Goal: Task Accomplishment & Management: Manage account settings

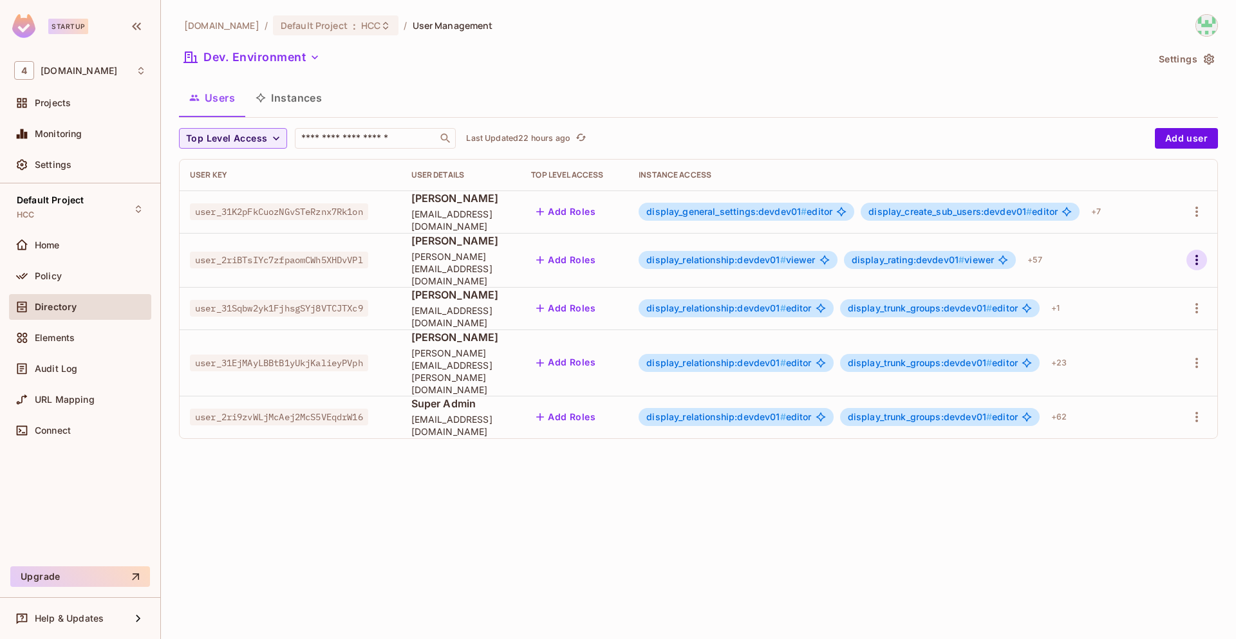
click at [1193, 252] on icon "button" at bounding box center [1196, 259] width 15 height 15
click at [1137, 442] on div at bounding box center [618, 319] width 1236 height 639
click at [1193, 301] on icon "button" at bounding box center [1196, 308] width 15 height 15
click at [1136, 325] on div "Edit" at bounding box center [1129, 326] width 17 height 13
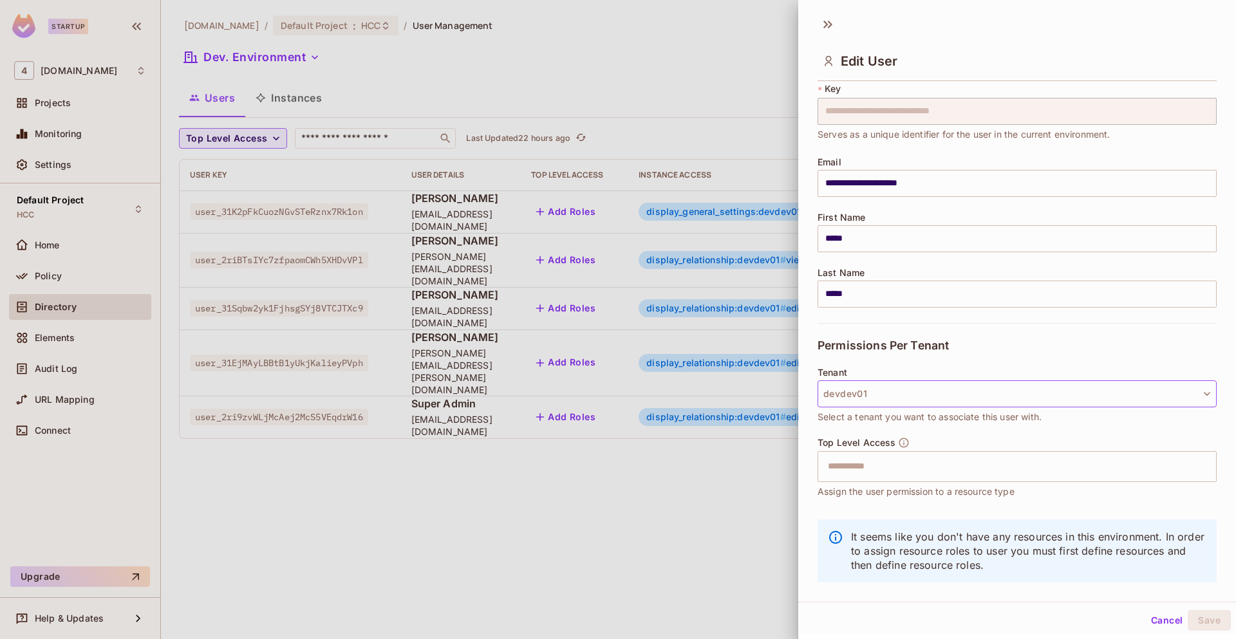
scroll to position [57, 0]
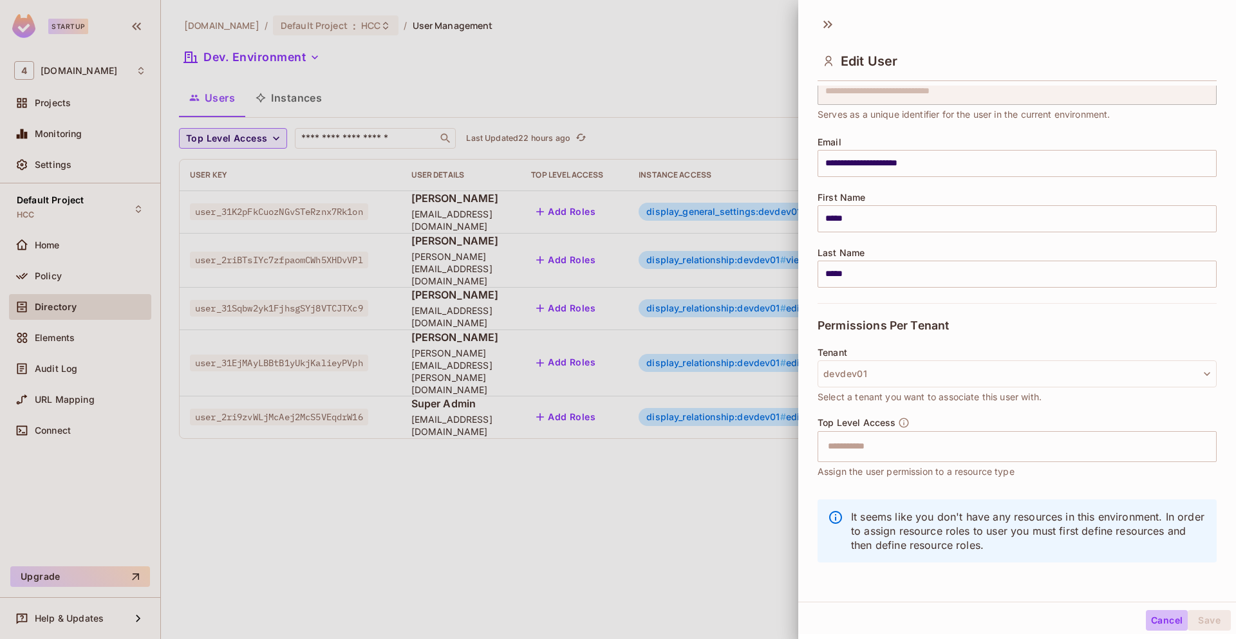
click at [1151, 623] on button "Cancel" at bounding box center [1167, 620] width 42 height 21
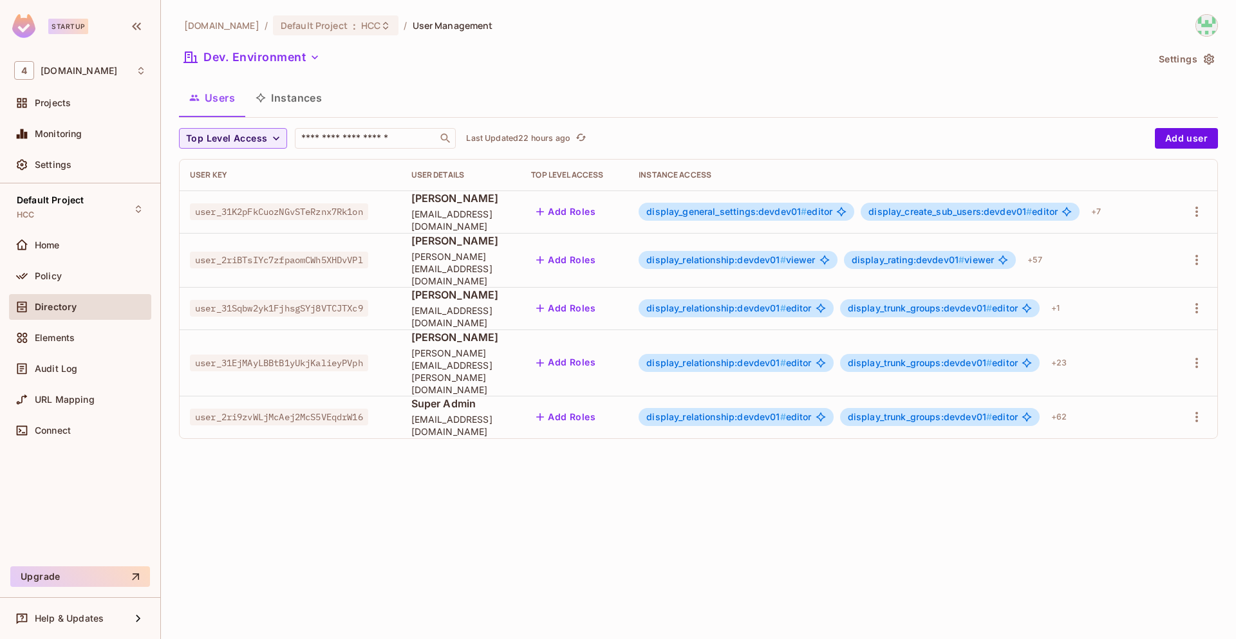
click at [786, 303] on span "display_relationship:devdev01 #" at bounding box center [717, 308] width 140 height 11
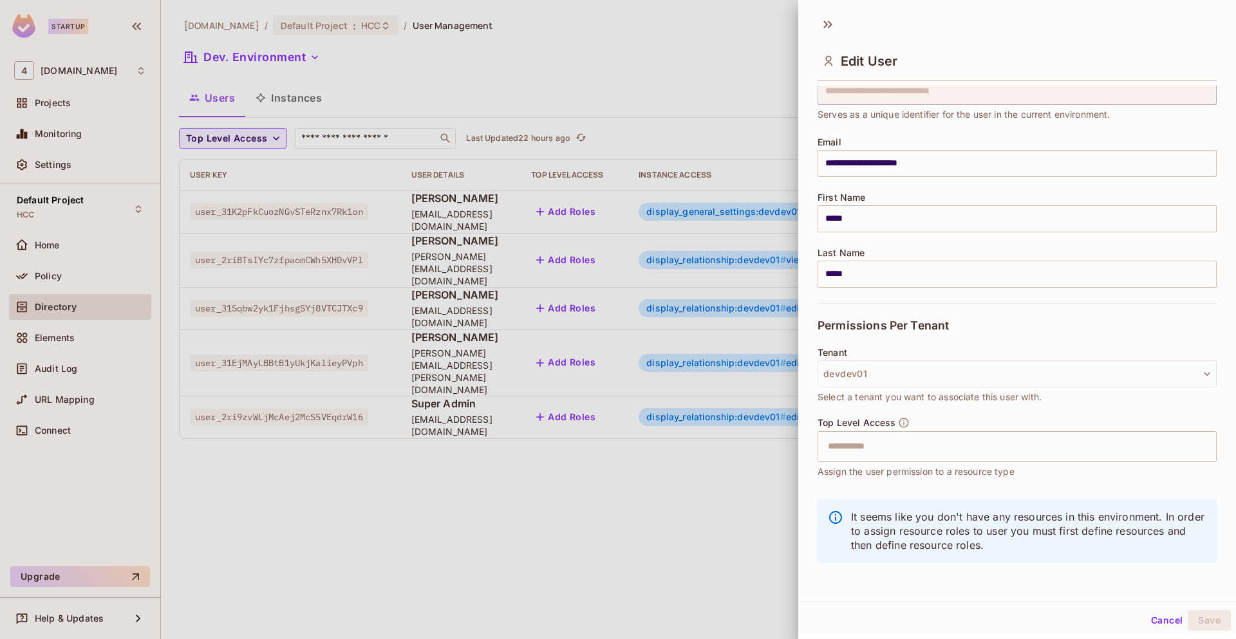
click at [667, 531] on div at bounding box center [618, 319] width 1236 height 639
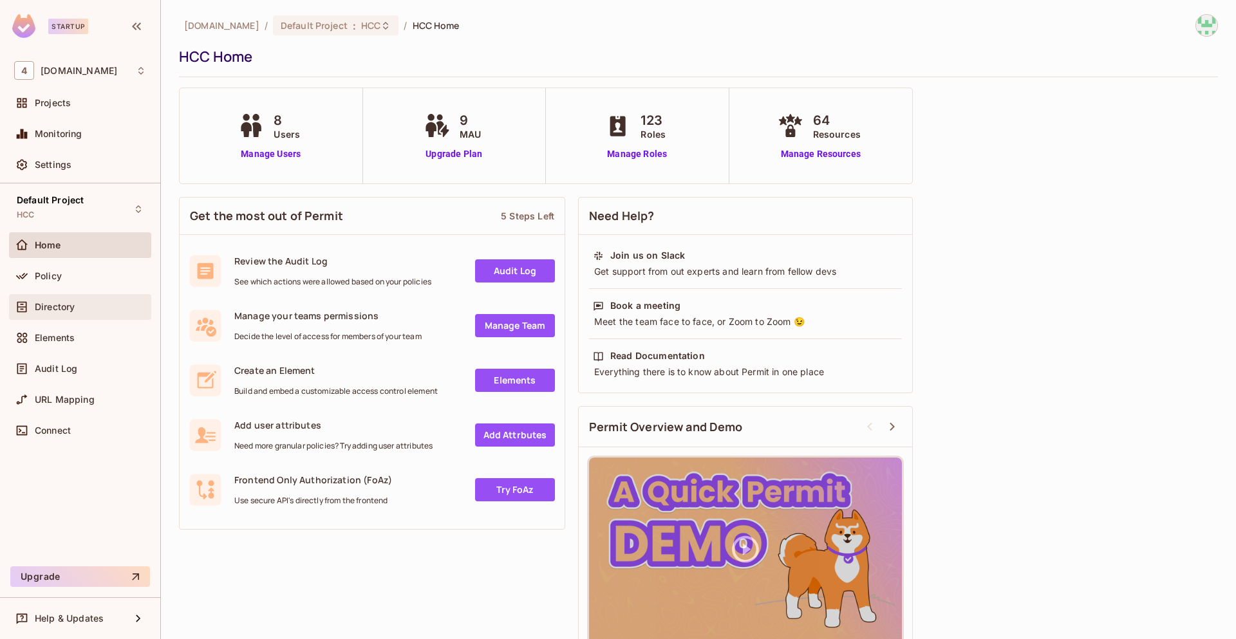
click at [84, 313] on div "Directory" at bounding box center [80, 306] width 132 height 15
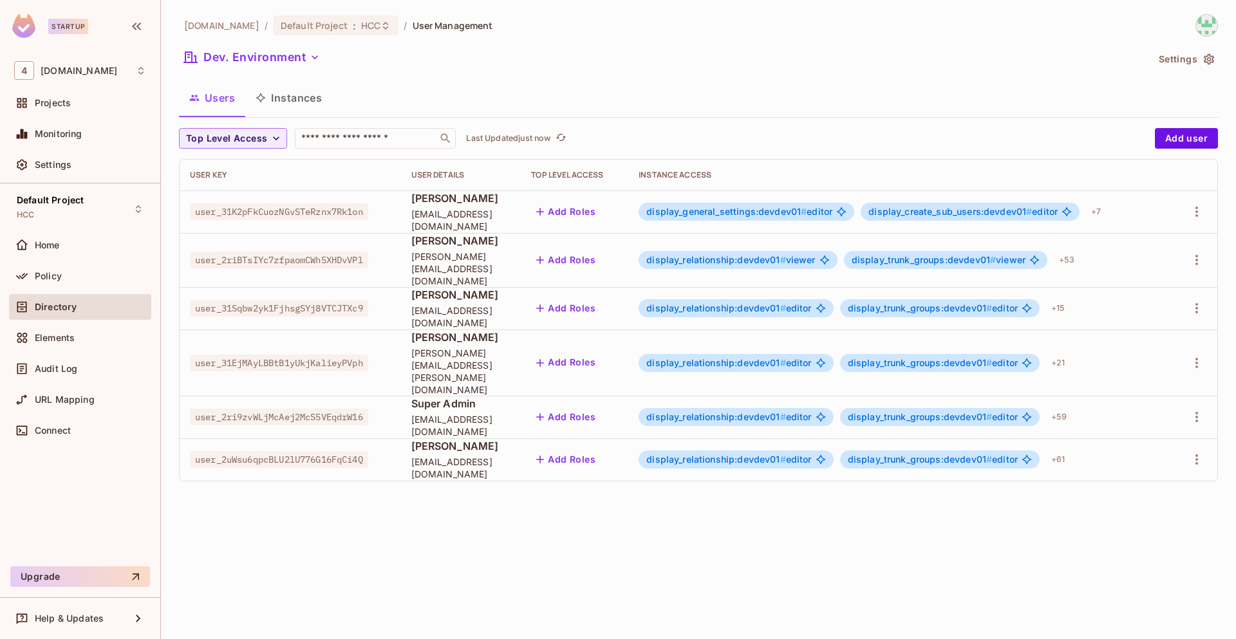
click at [786, 303] on span "display_relationship:devdev01 #" at bounding box center [717, 308] width 140 height 11
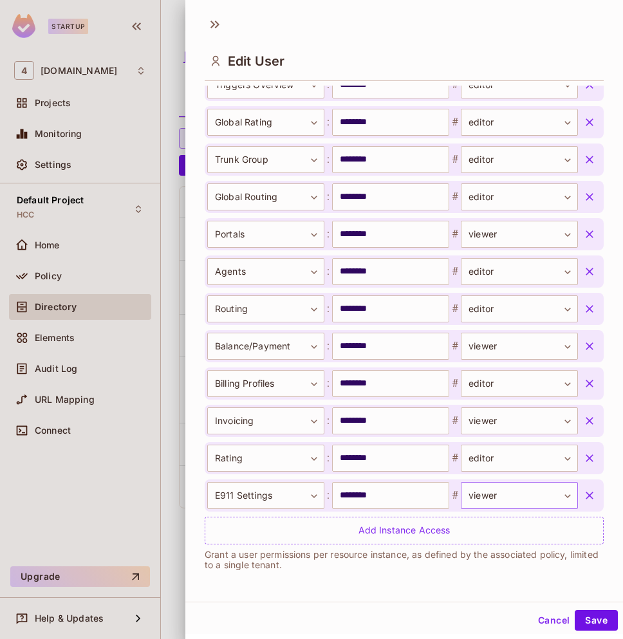
scroll to position [2, 0]
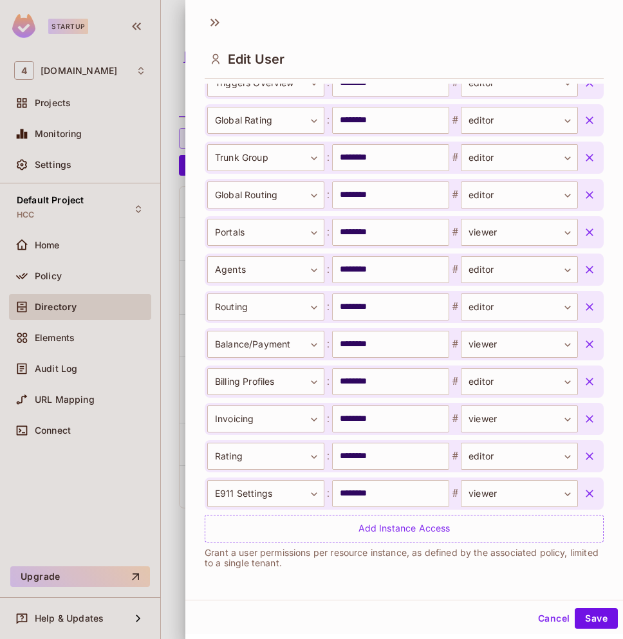
click at [583, 457] on icon "button" at bounding box center [589, 456] width 13 height 13
click at [583, 491] on icon "button" at bounding box center [589, 493] width 13 height 13
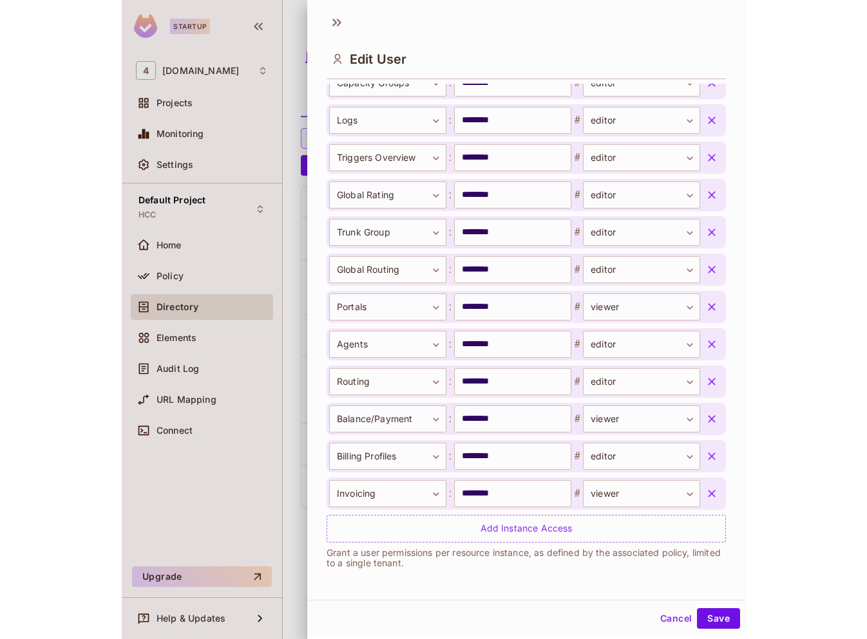
scroll to position [606, 0]
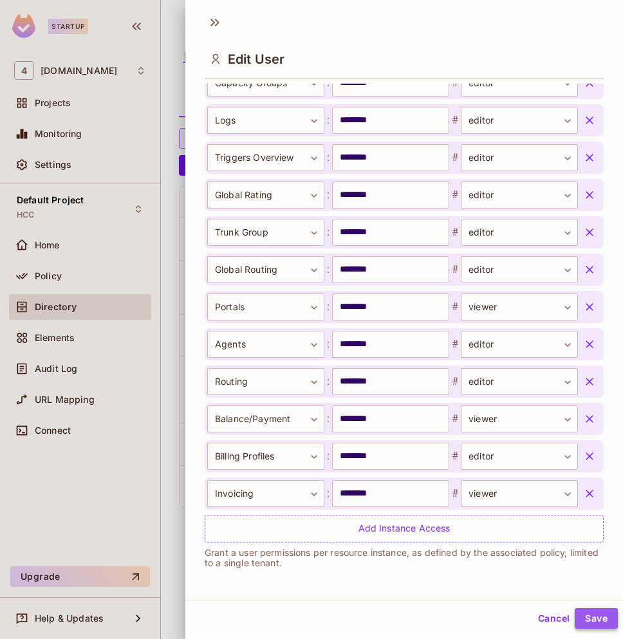
click at [585, 619] on button "Save" at bounding box center [596, 619] width 43 height 21
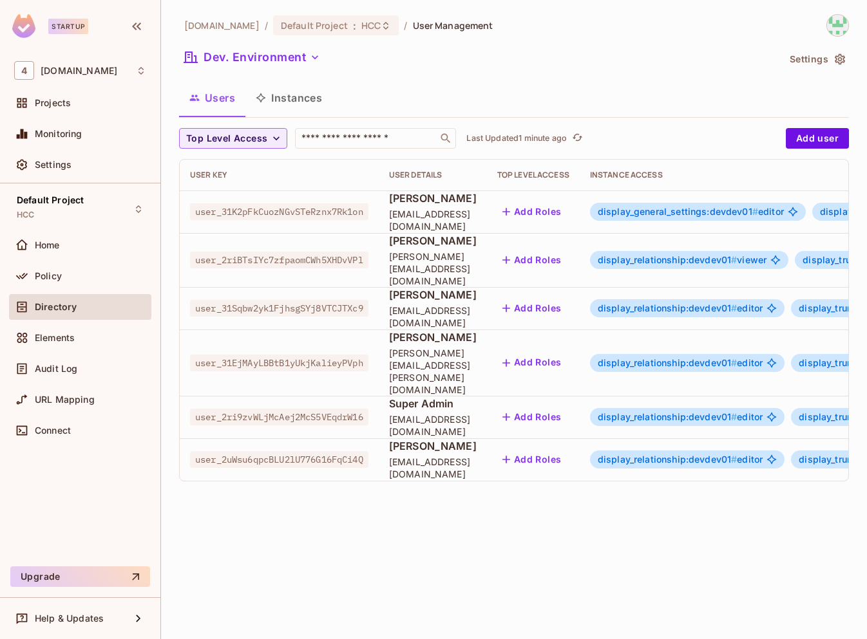
scroll to position [0, 300]
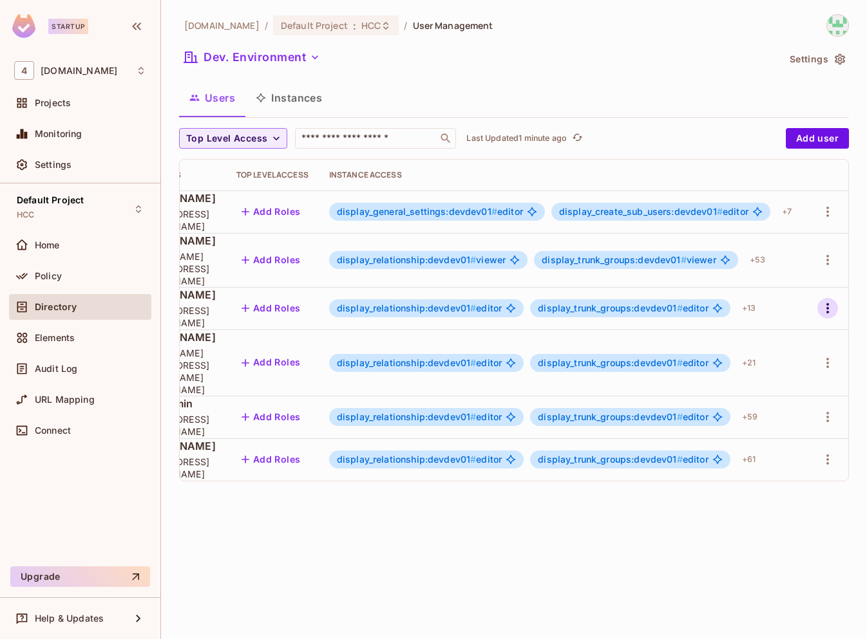
click at [828, 303] on icon "button" at bounding box center [827, 308] width 3 height 10
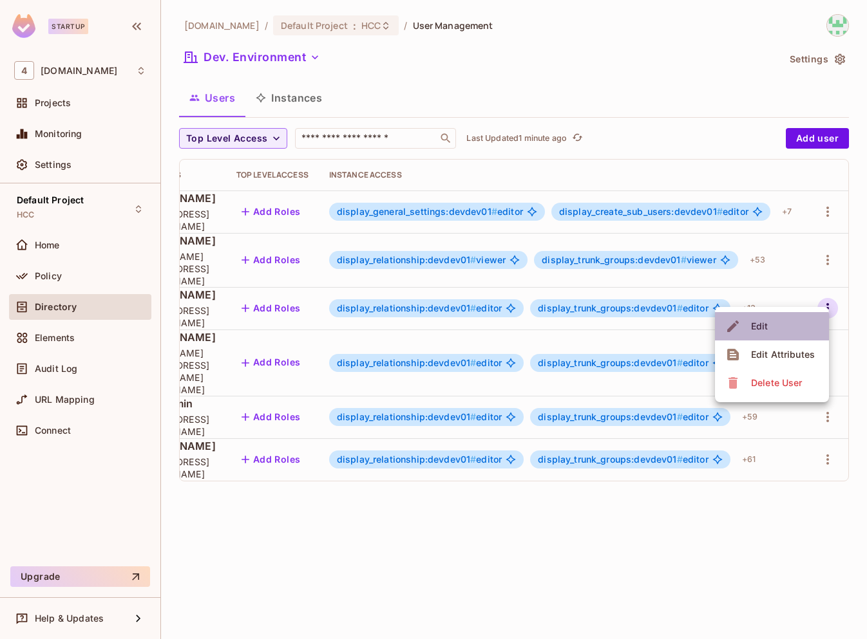
click at [761, 327] on div "Edit" at bounding box center [759, 326] width 17 height 13
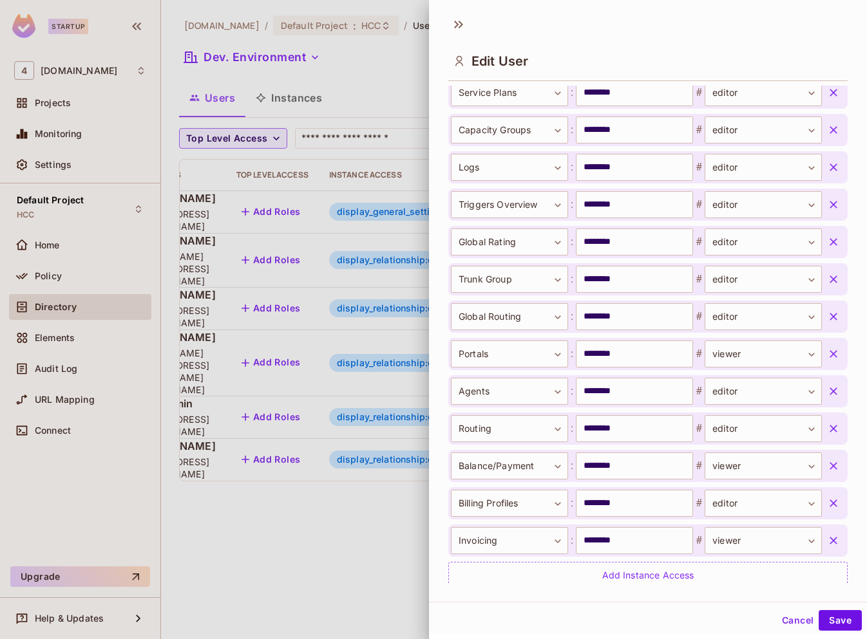
scroll to position [606, 0]
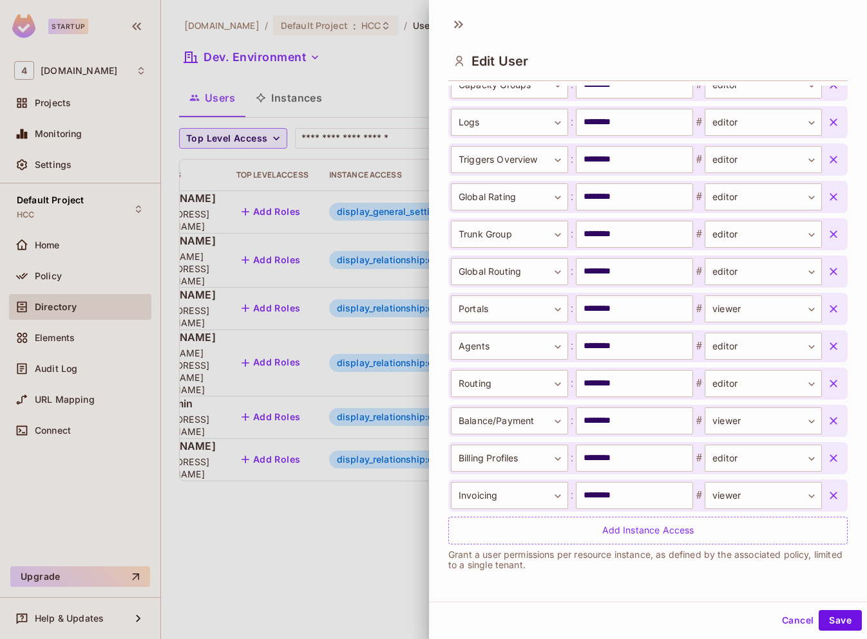
click at [829, 493] on icon "button" at bounding box center [833, 496] width 8 height 8
click at [827, 463] on icon "button" at bounding box center [833, 458] width 13 height 13
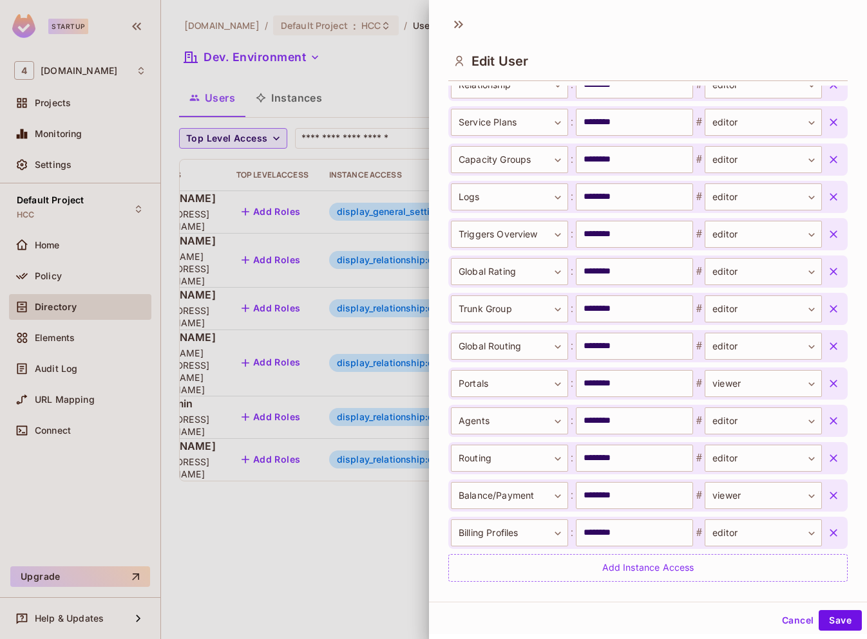
click at [827, 463] on icon "button" at bounding box center [833, 458] width 13 height 13
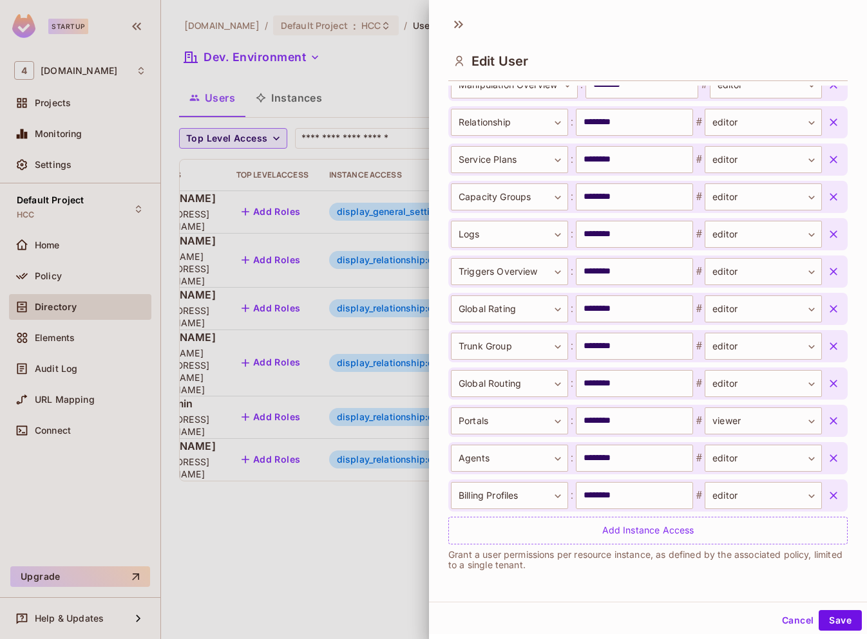
scroll to position [494, 0]
click at [827, 495] on icon "button" at bounding box center [833, 495] width 13 height 13
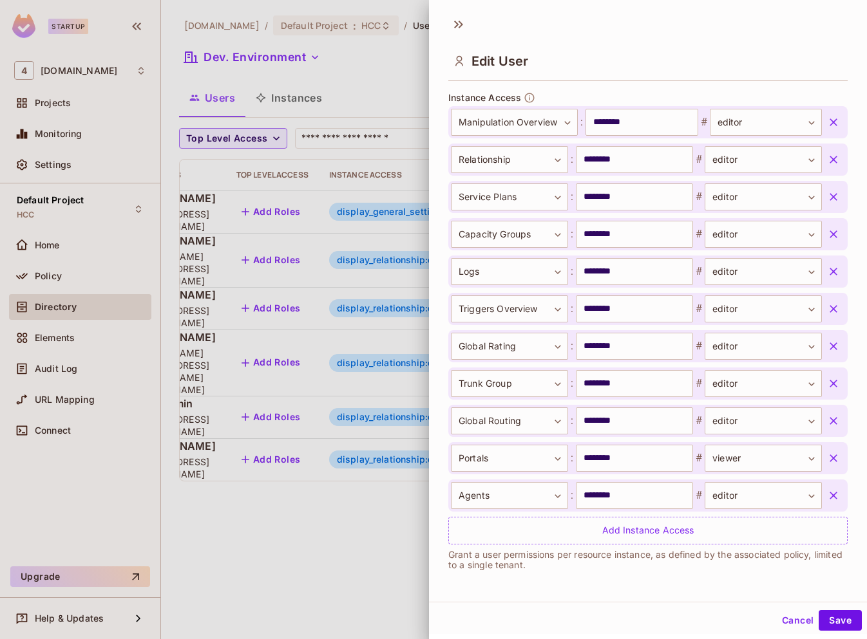
click at [827, 495] on icon "button" at bounding box center [833, 495] width 13 height 13
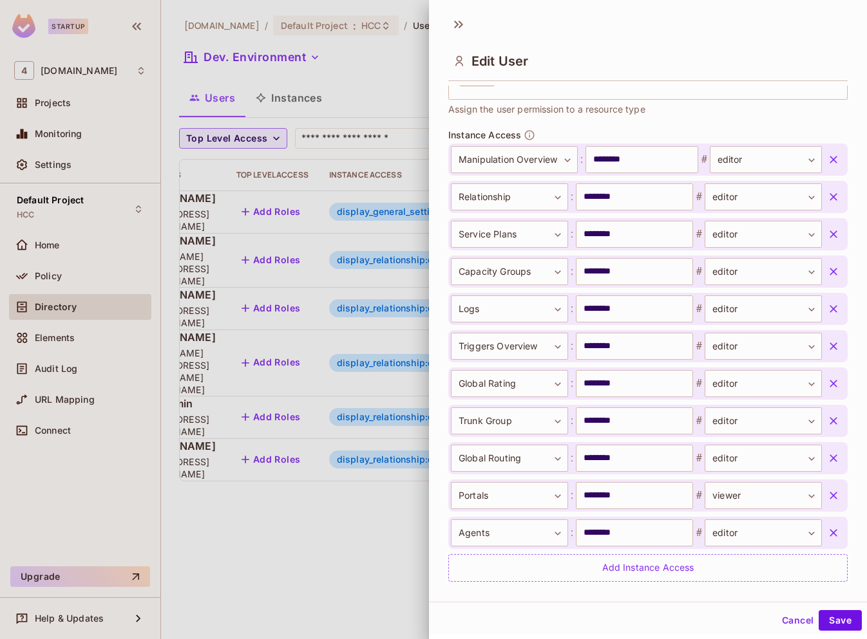
click at [827, 495] on icon "button" at bounding box center [833, 495] width 13 height 13
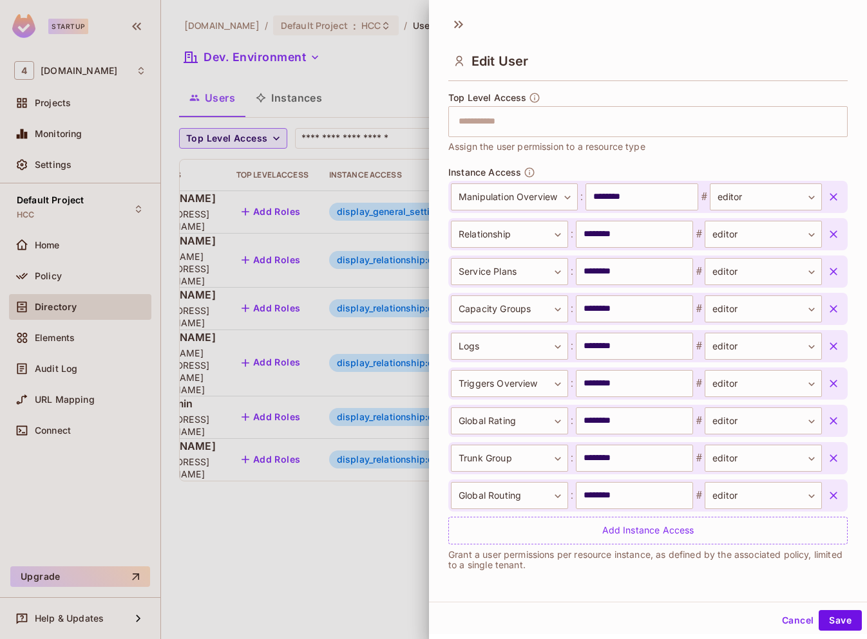
click at [827, 495] on icon "button" at bounding box center [833, 495] width 13 height 13
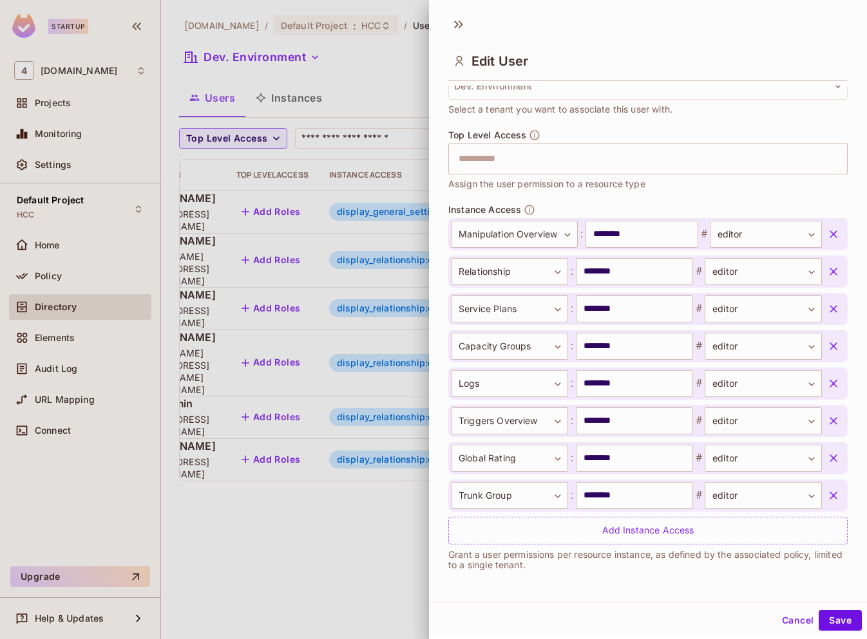
click at [827, 495] on icon "button" at bounding box center [833, 495] width 13 height 13
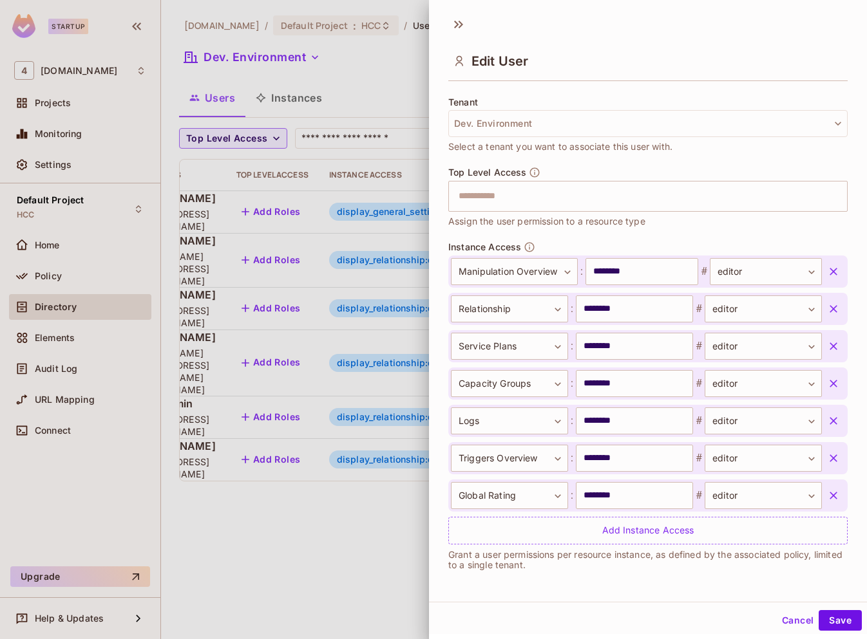
click at [827, 495] on icon "button" at bounding box center [833, 495] width 13 height 13
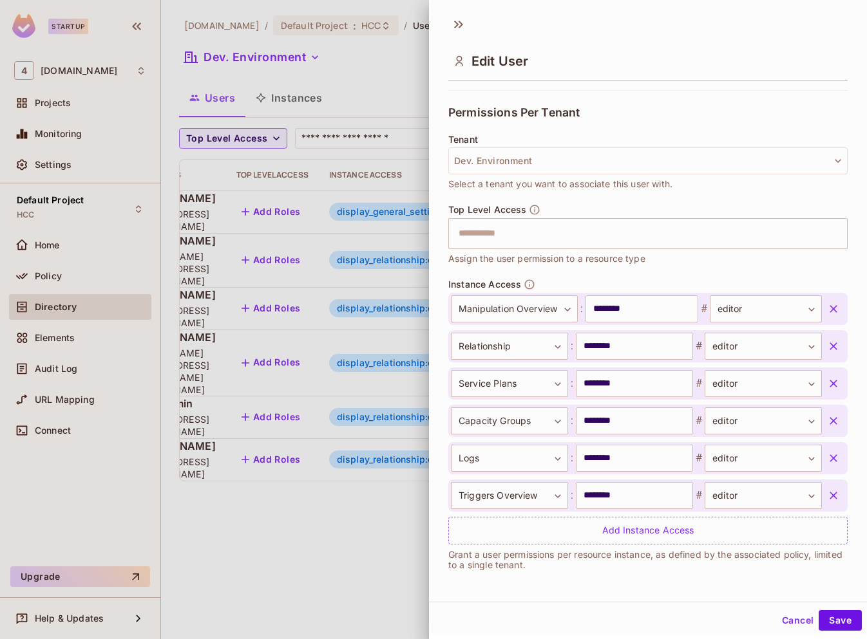
click at [827, 495] on icon "button" at bounding box center [833, 495] width 13 height 13
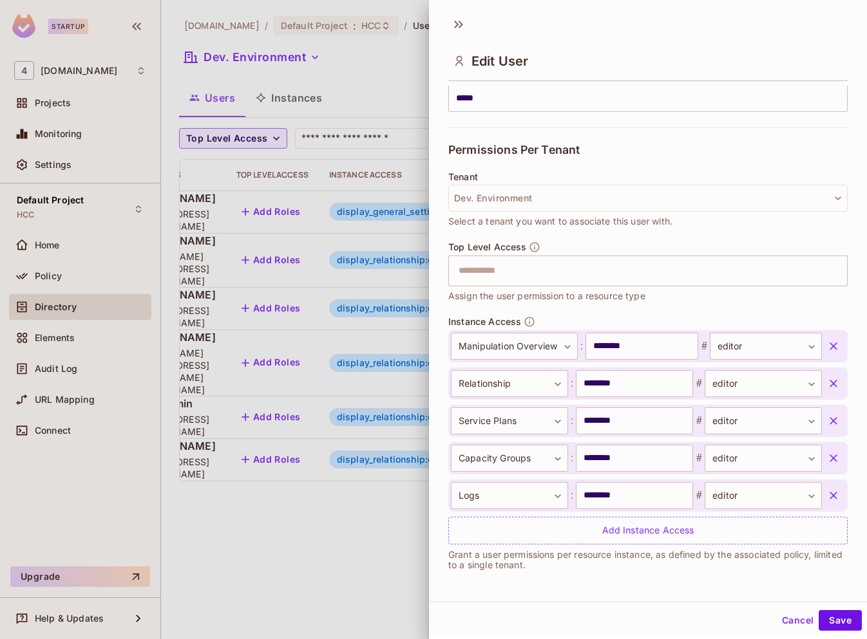
scroll to position [2, 0]
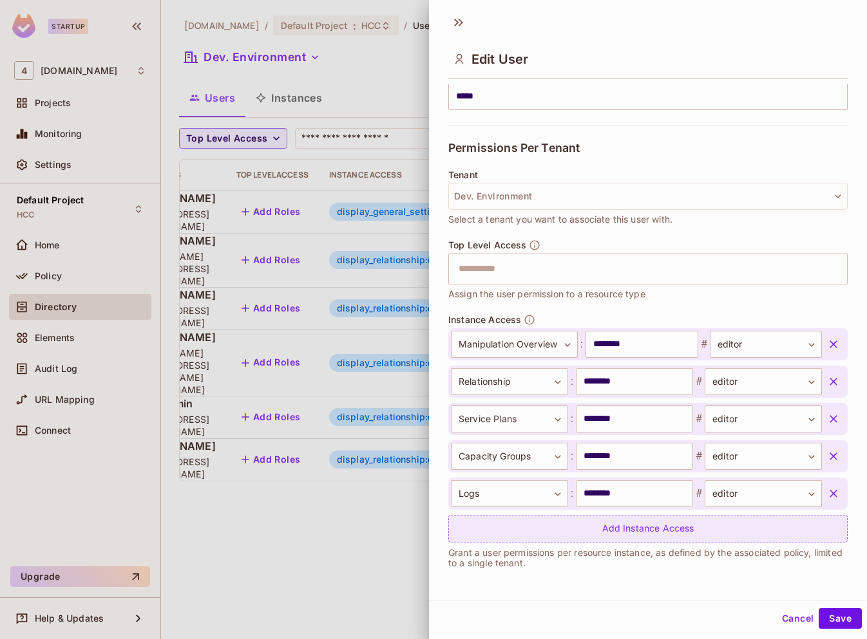
click at [613, 533] on div "Add Instance Access" at bounding box center [647, 529] width 399 height 28
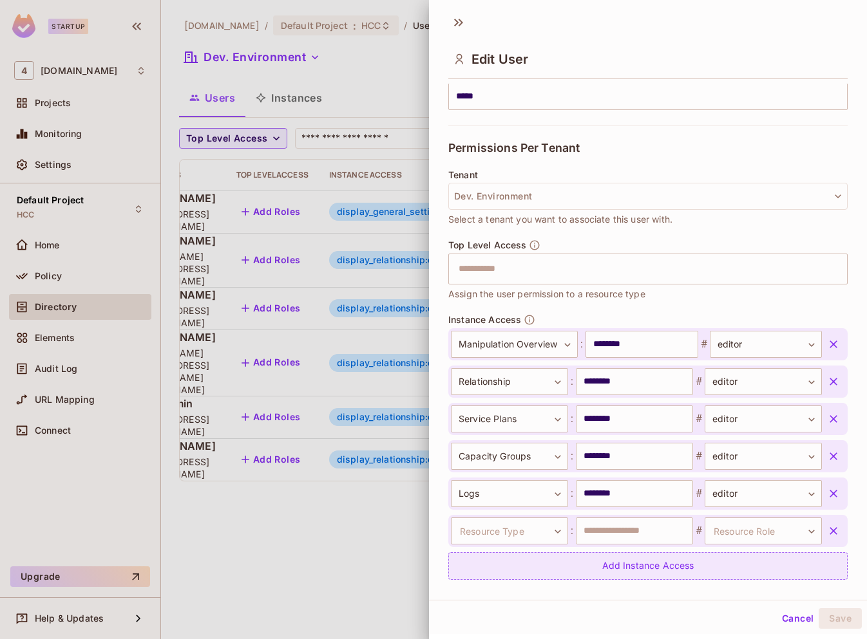
scroll to position [270, 0]
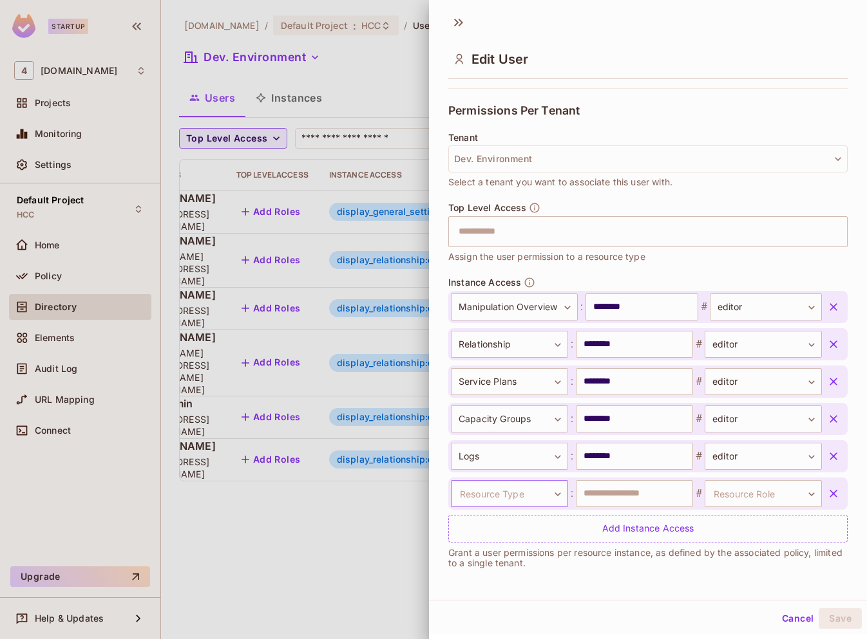
click at [511, 491] on body "Startup 4 46labs.com Projects Monitoring Settings Default Project HCC Home Poli…" at bounding box center [433, 319] width 867 height 639
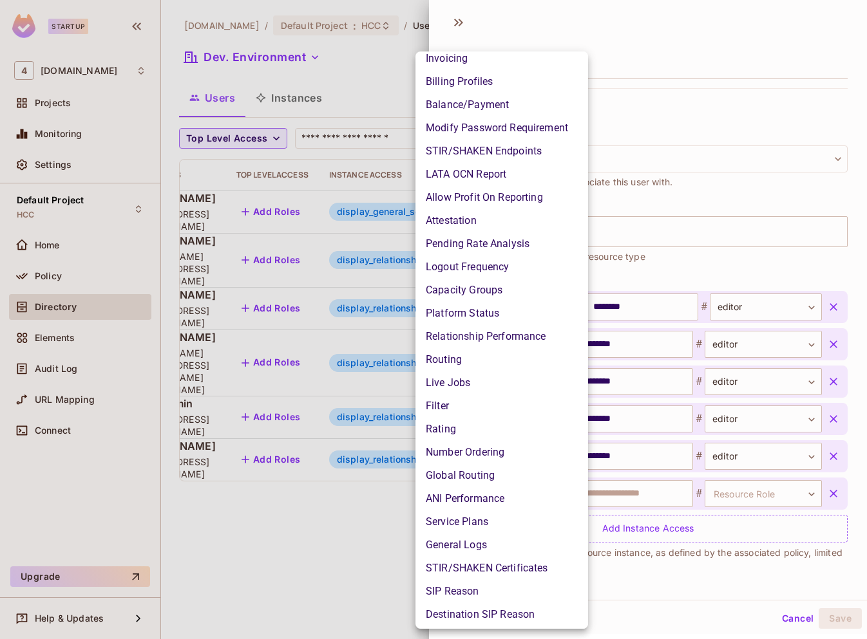
scroll to position [947, 0]
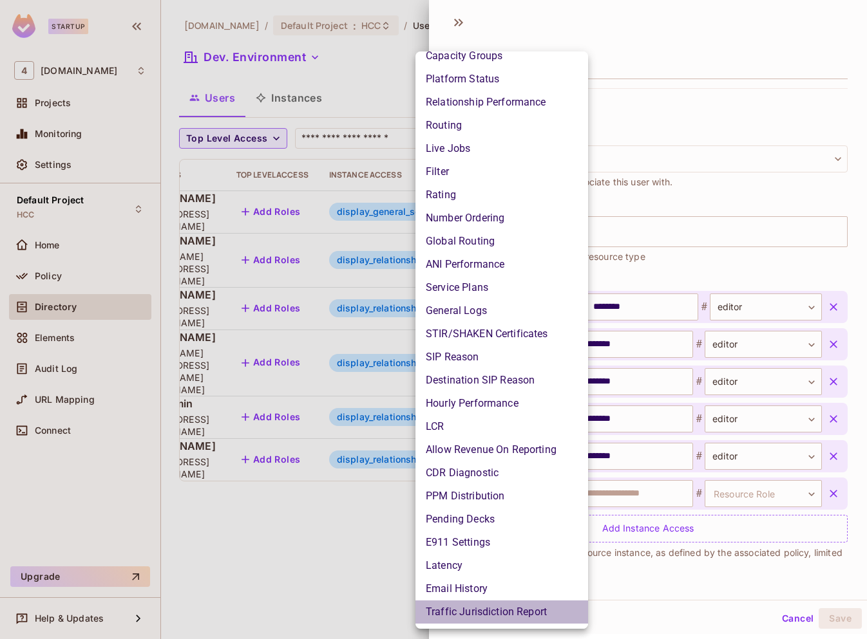
click at [502, 609] on li "Traffic Jurisdiction Report" at bounding box center [501, 612] width 173 height 23
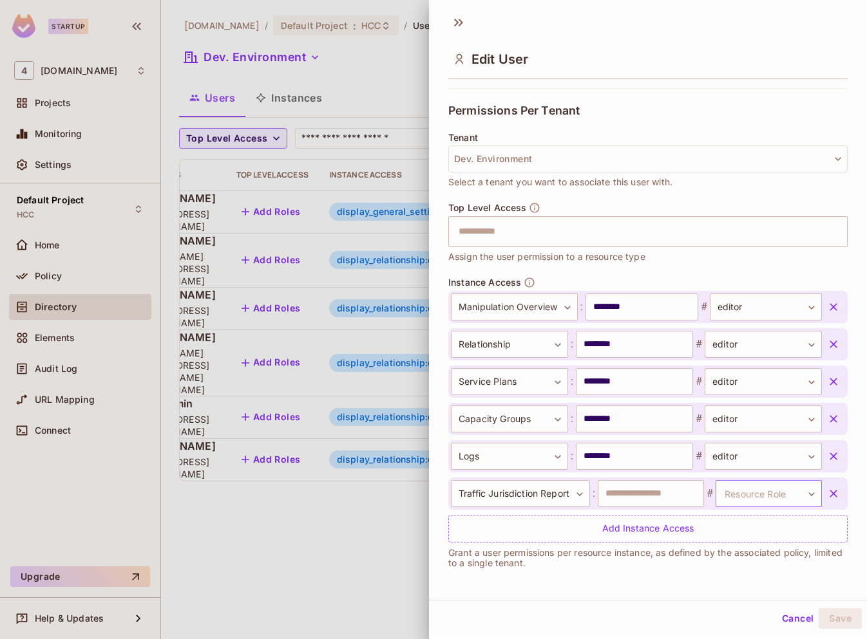
click at [744, 482] on body "Startup 4 46labs.com Projects Monitoring Settings Default Project HCC Home Poli…" at bounding box center [433, 319] width 867 height 639
click at [725, 560] on li "editor" at bounding box center [747, 555] width 118 height 23
type input "******"
drag, startPoint x: 629, startPoint y: 460, endPoint x: 563, endPoint y: 455, distance: 66.5
click at [563, 455] on div "**********" at bounding box center [636, 456] width 371 height 27
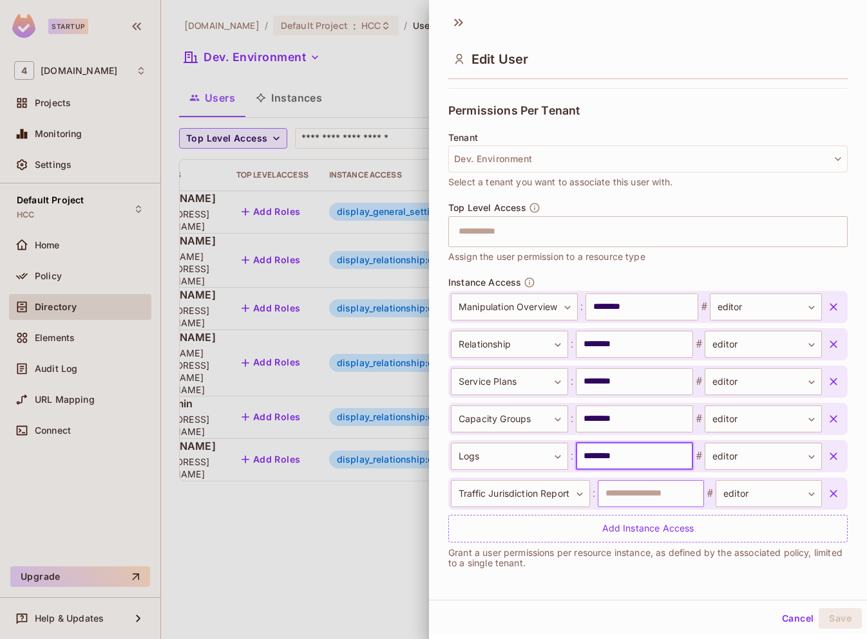
click at [648, 494] on input "text" at bounding box center [651, 493] width 106 height 27
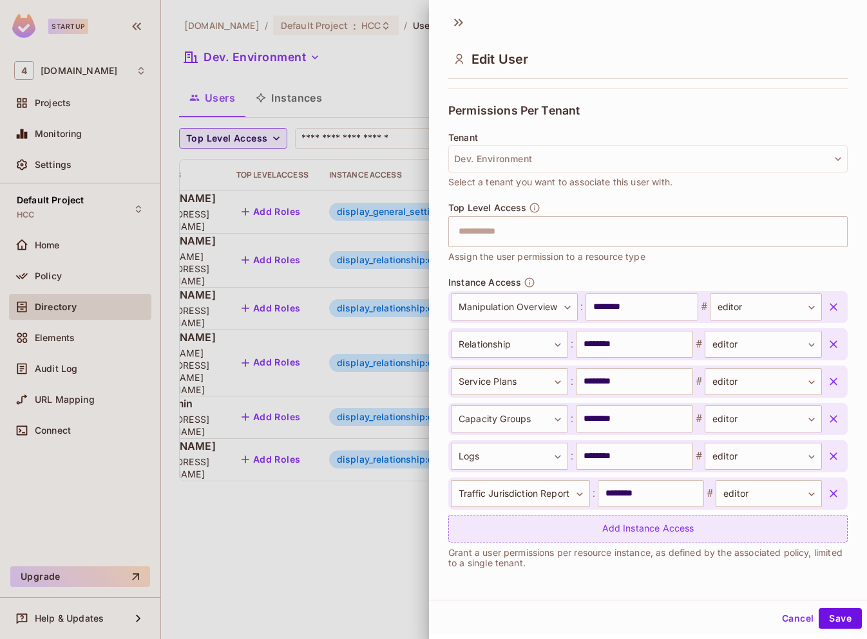
click at [643, 536] on div "Add Instance Access" at bounding box center [647, 529] width 399 height 28
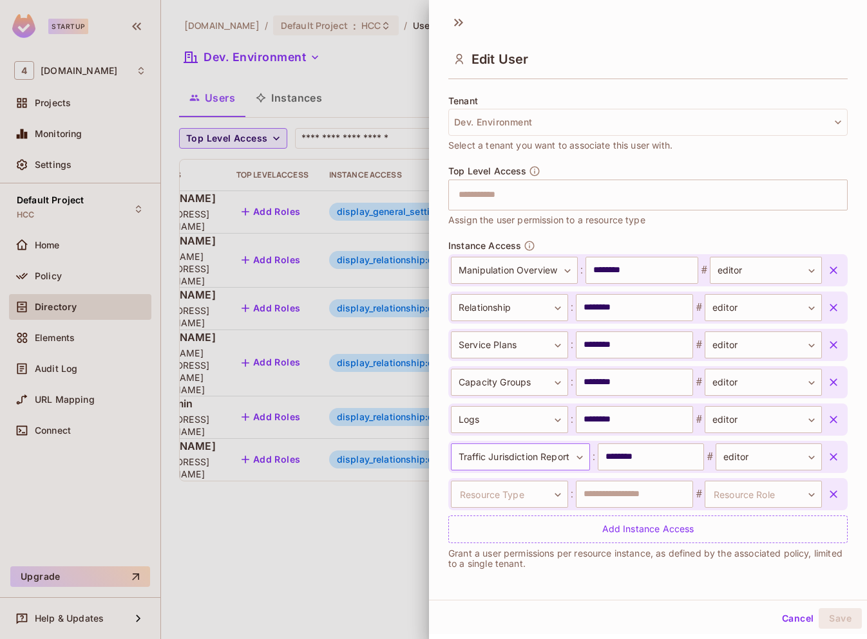
scroll to position [307, 0]
click at [533, 497] on body "Startup 4 46labs.com Projects Monitoring Settings Default Project HCC Home Poli…" at bounding box center [433, 319] width 867 height 639
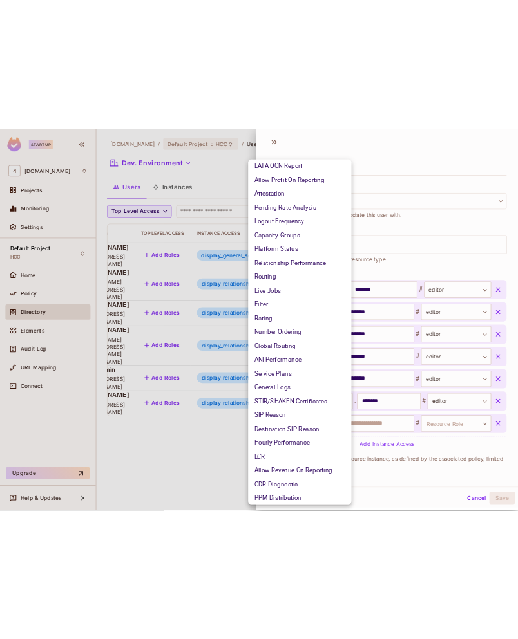
scroll to position [947, 0]
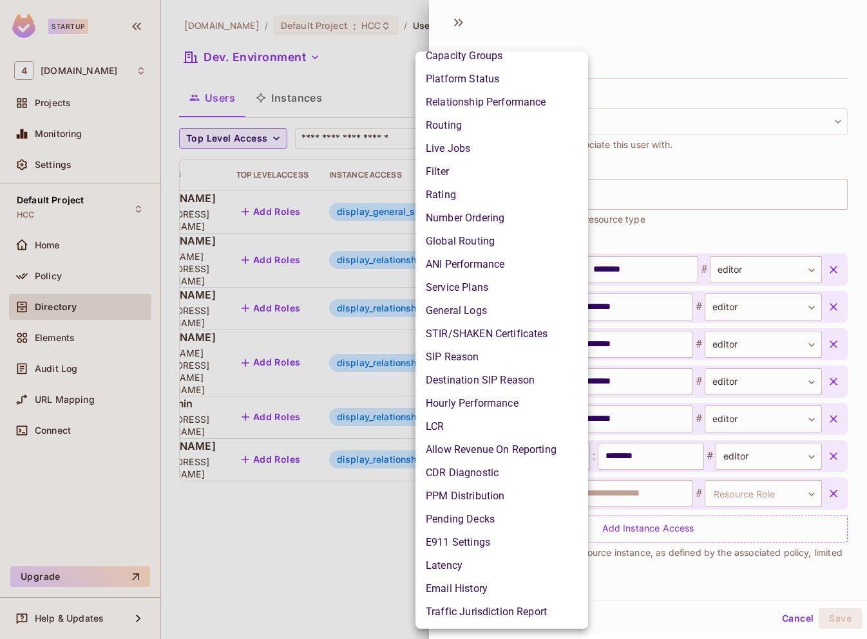
click at [489, 593] on li "Email History" at bounding box center [501, 589] width 173 height 23
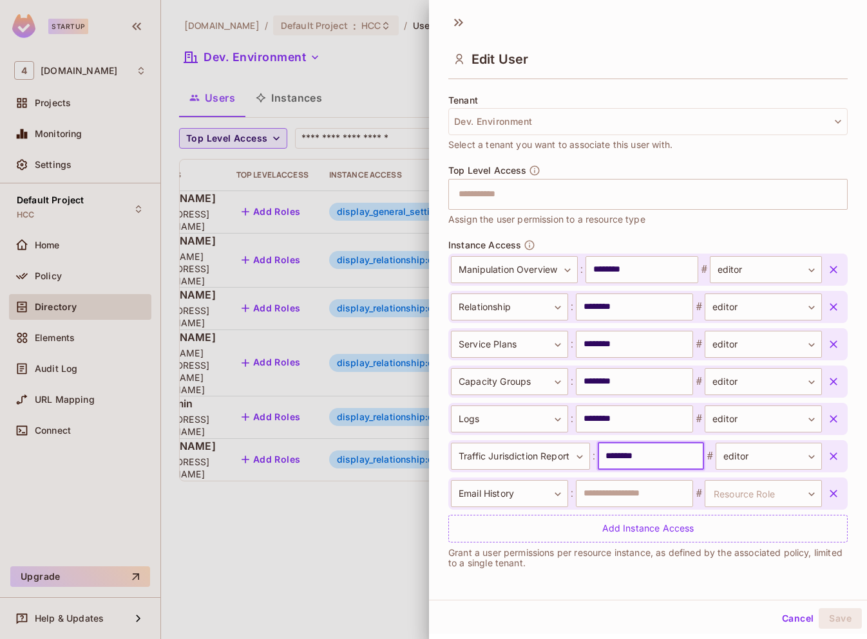
drag, startPoint x: 664, startPoint y: 464, endPoint x: 598, endPoint y: 455, distance: 66.3
click at [598, 455] on div "**********" at bounding box center [636, 456] width 371 height 27
click at [602, 505] on input "text" at bounding box center [634, 493] width 117 height 27
paste input "********"
type input "********"
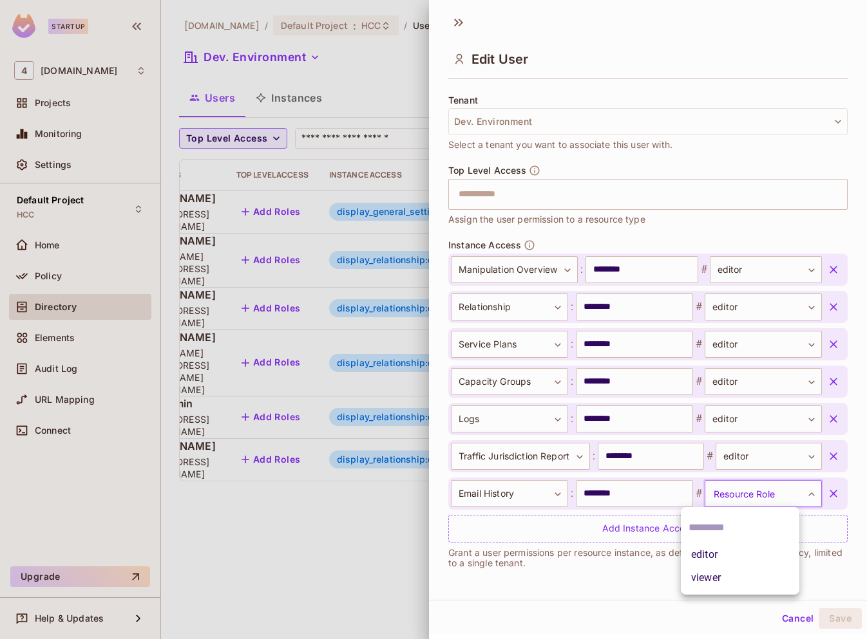
click at [743, 495] on body "Startup 4 46labs.com Projects Monitoring Settings Default Project HCC Home Poli…" at bounding box center [433, 319] width 867 height 639
click at [732, 555] on li "editor" at bounding box center [740, 555] width 118 height 23
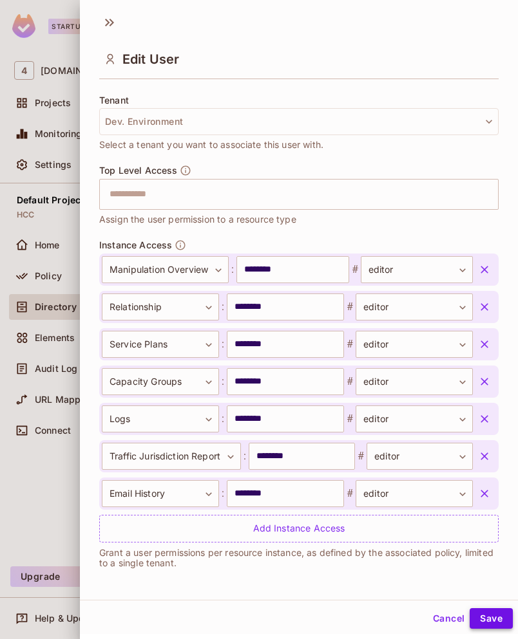
click at [484, 618] on button "Save" at bounding box center [490, 619] width 43 height 21
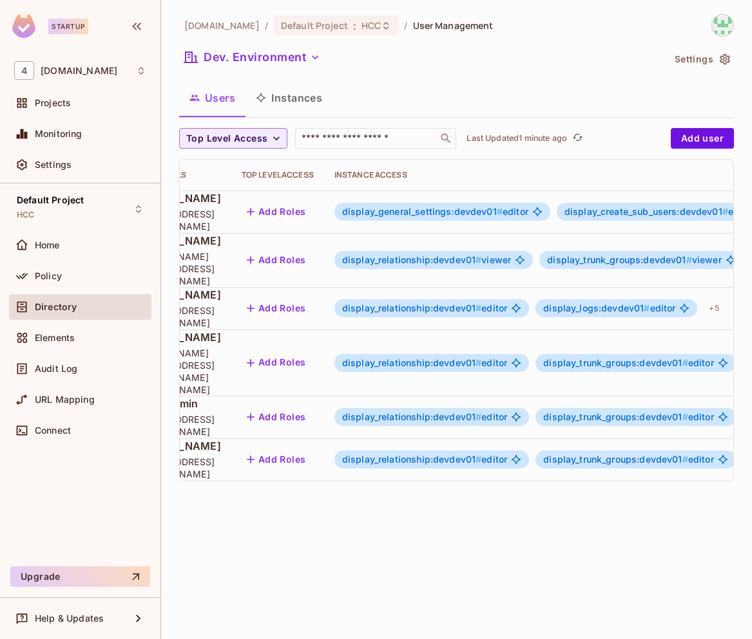
scroll to position [0, 415]
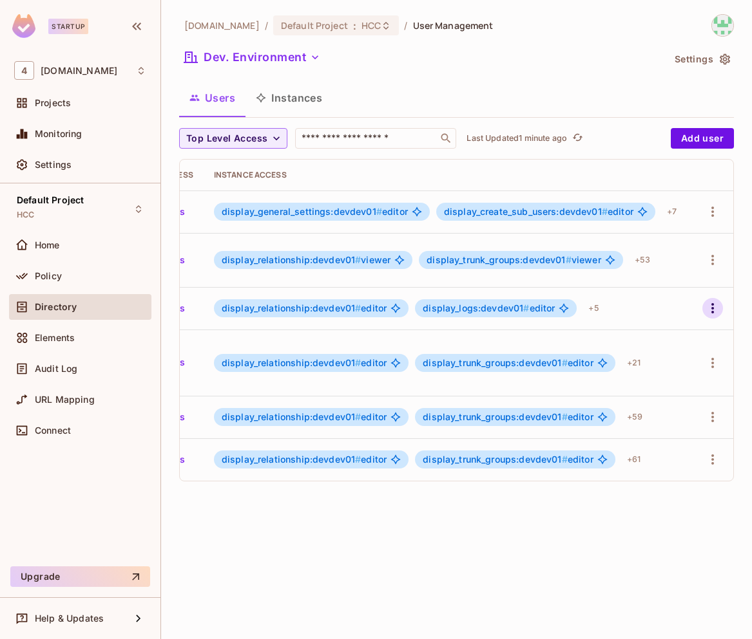
click at [711, 301] on icon "button" at bounding box center [712, 308] width 15 height 15
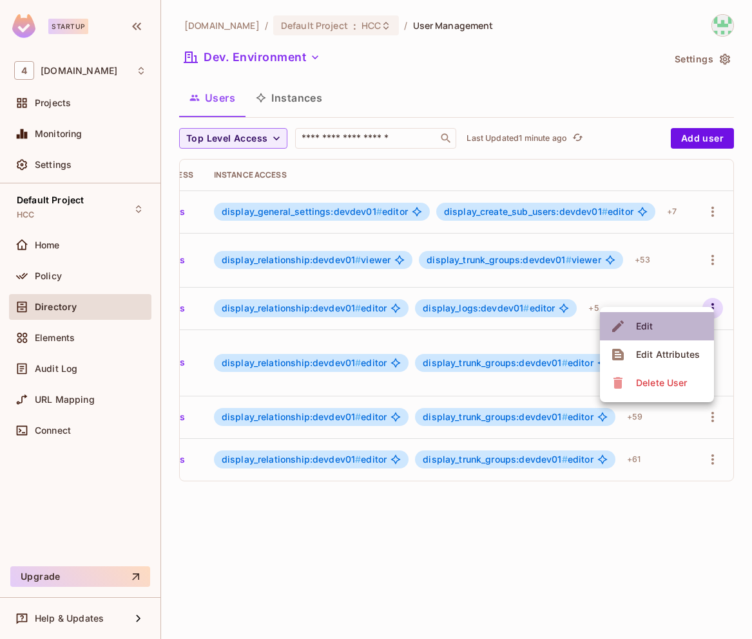
click at [648, 328] on div "Edit" at bounding box center [644, 326] width 17 height 13
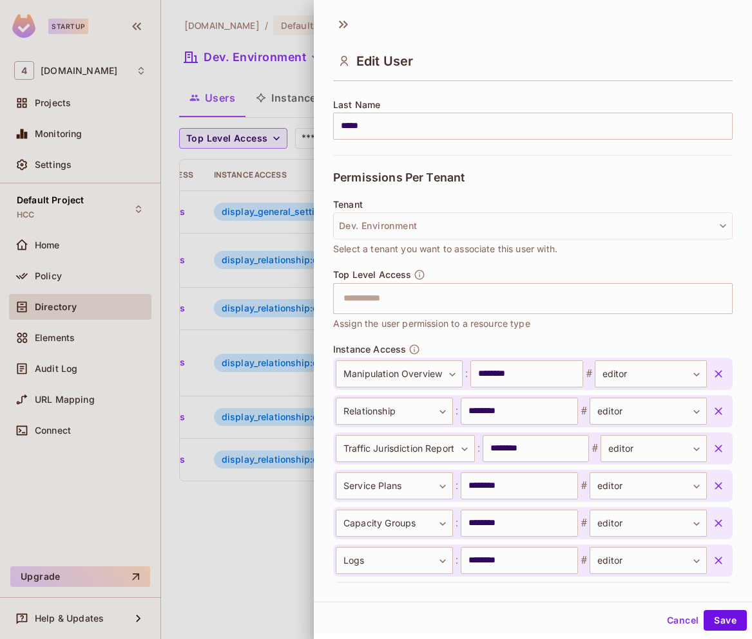
scroll to position [307, 0]
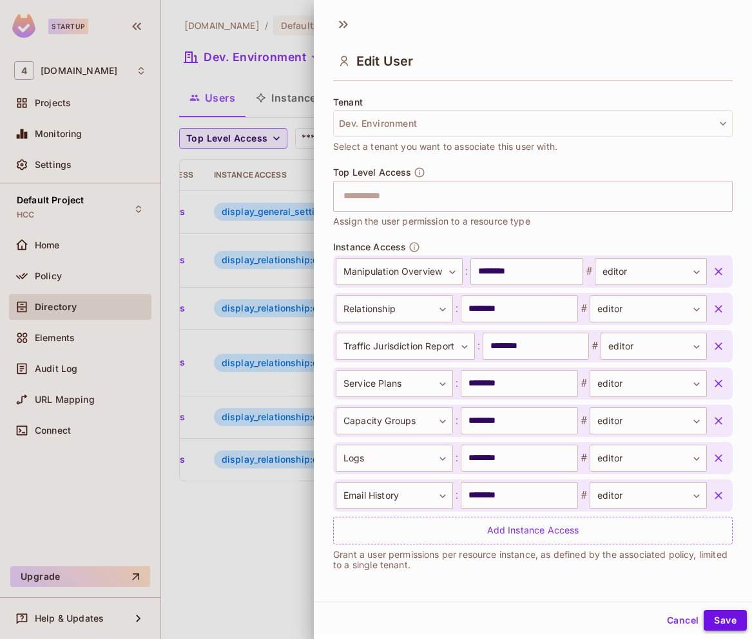
click at [713, 625] on button "Save" at bounding box center [724, 620] width 43 height 21
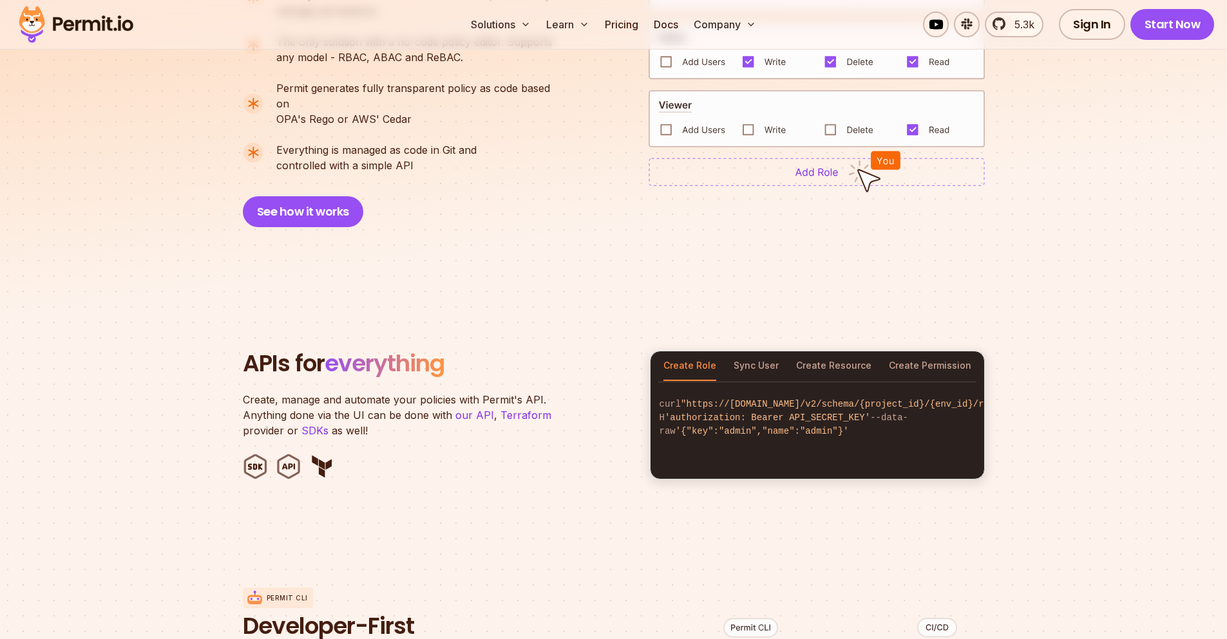
scroll to position [1064, 0]
click at [764, 352] on button "Sync User" at bounding box center [755, 366] width 45 height 30
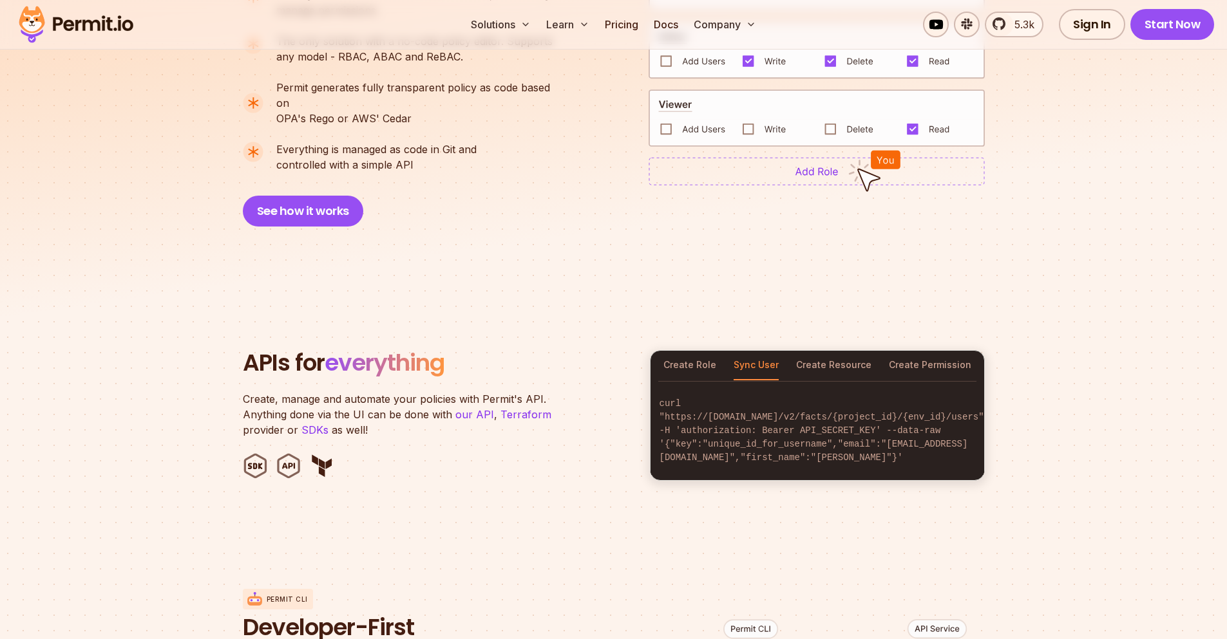
scroll to position [0, 133]
click at [851, 351] on button "Create Resource" at bounding box center [833, 366] width 75 height 30
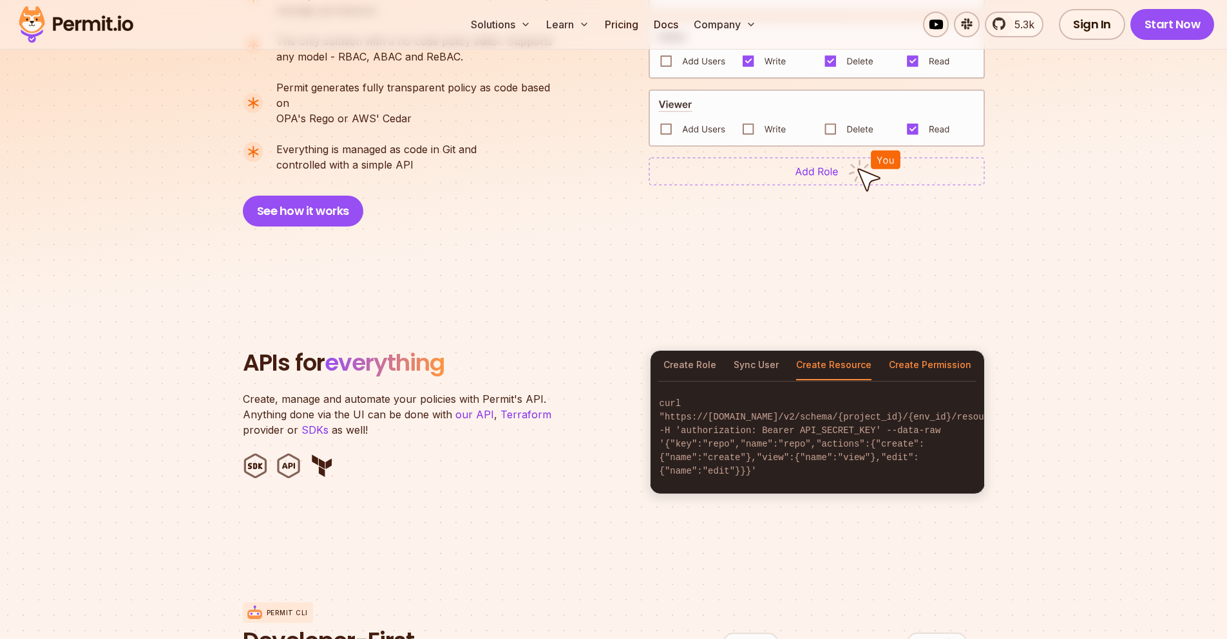
click at [934, 351] on button "Create Permission" at bounding box center [930, 366] width 82 height 30
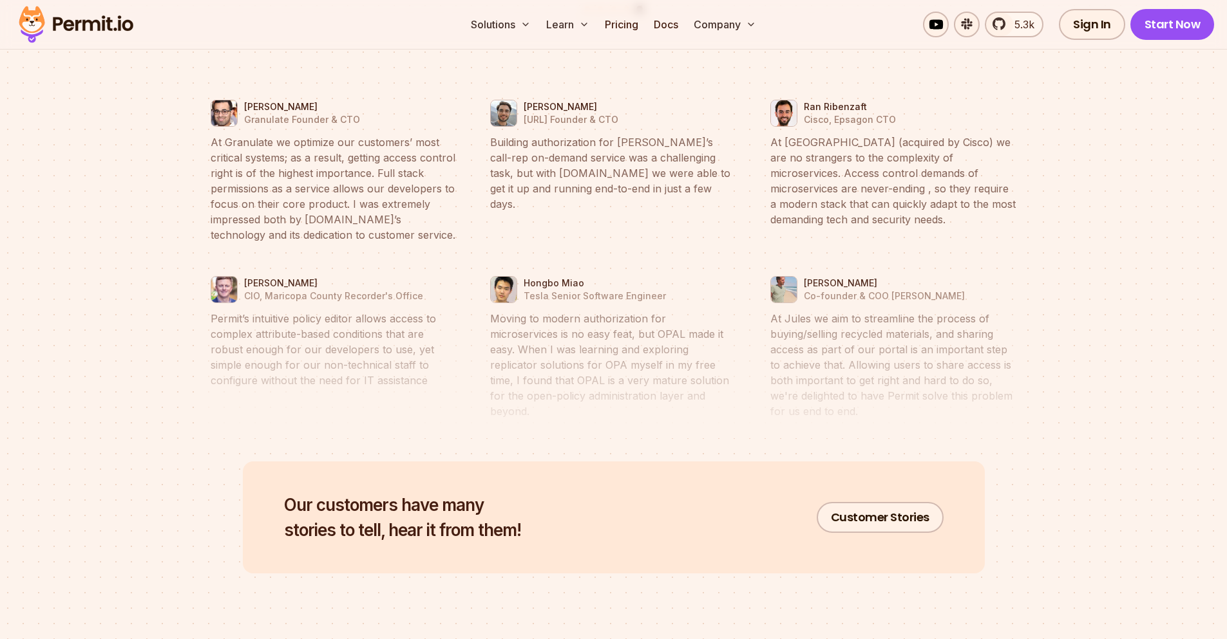
scroll to position [6017, 0]
